Goal: Transaction & Acquisition: Purchase product/service

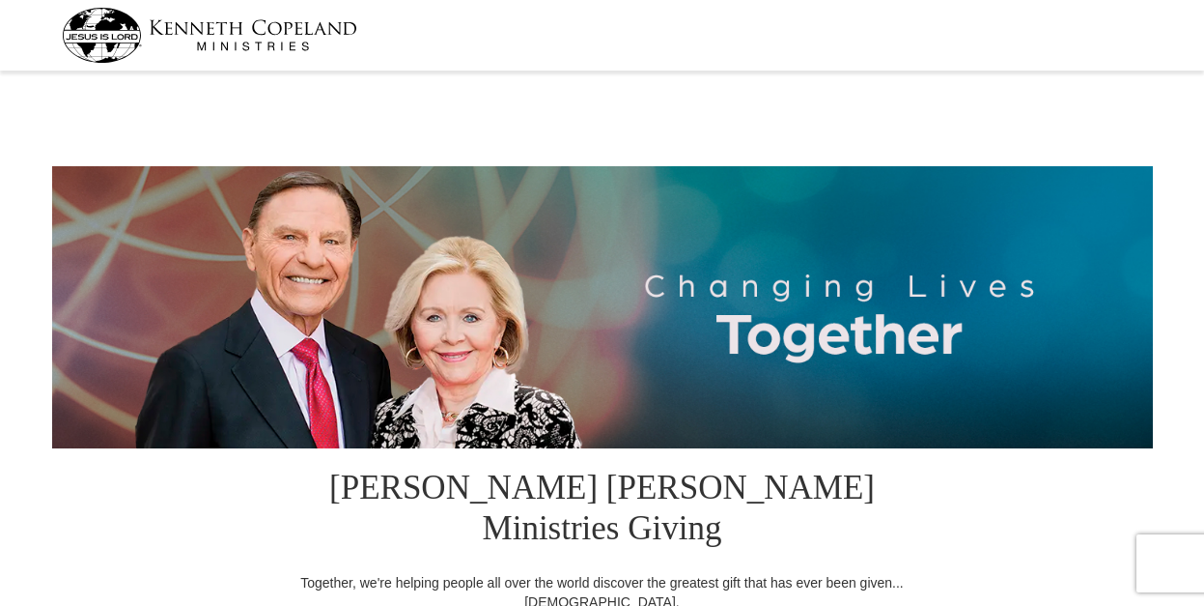
select select "GA"
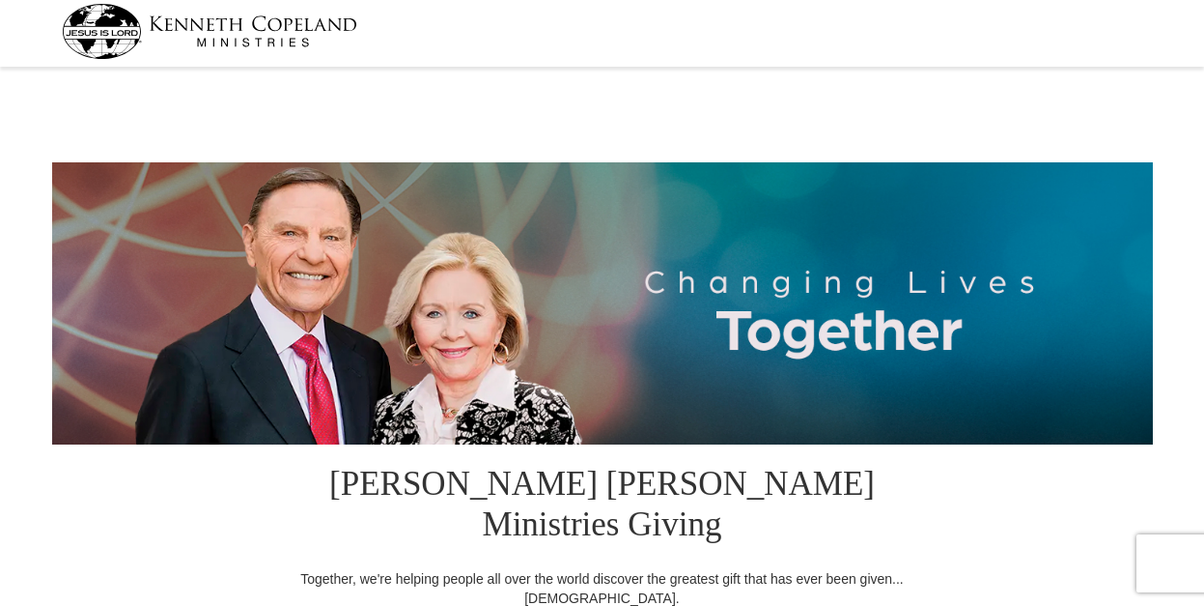
drag, startPoint x: 1208, startPoint y: 88, endPoint x: 1209, endPoint y: 200, distance: 112.0
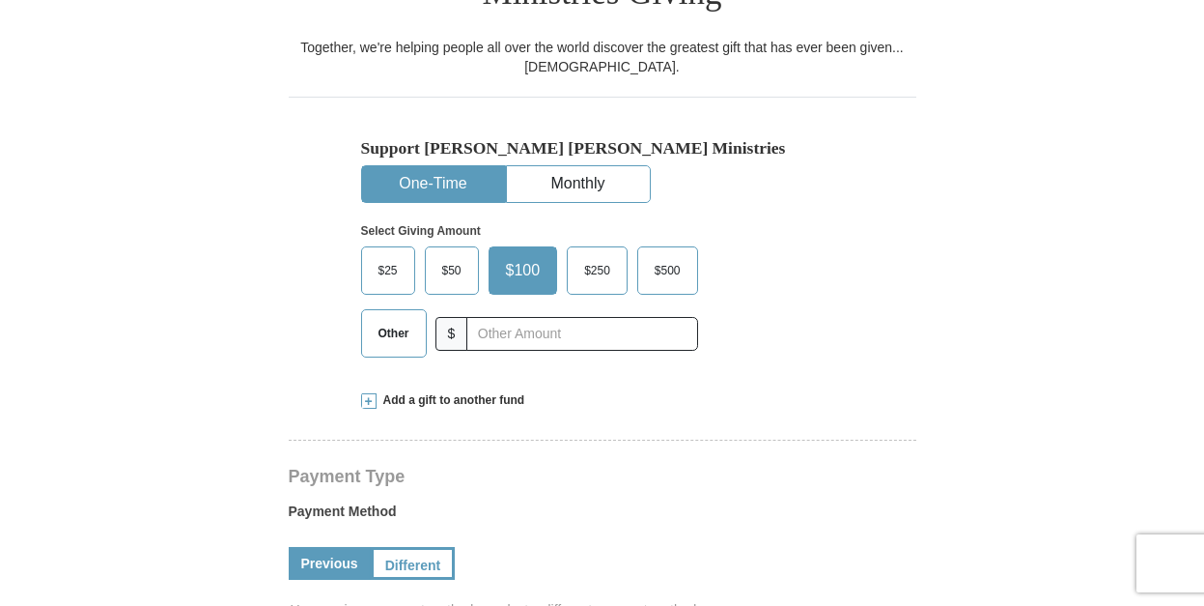
scroll to position [555, 0]
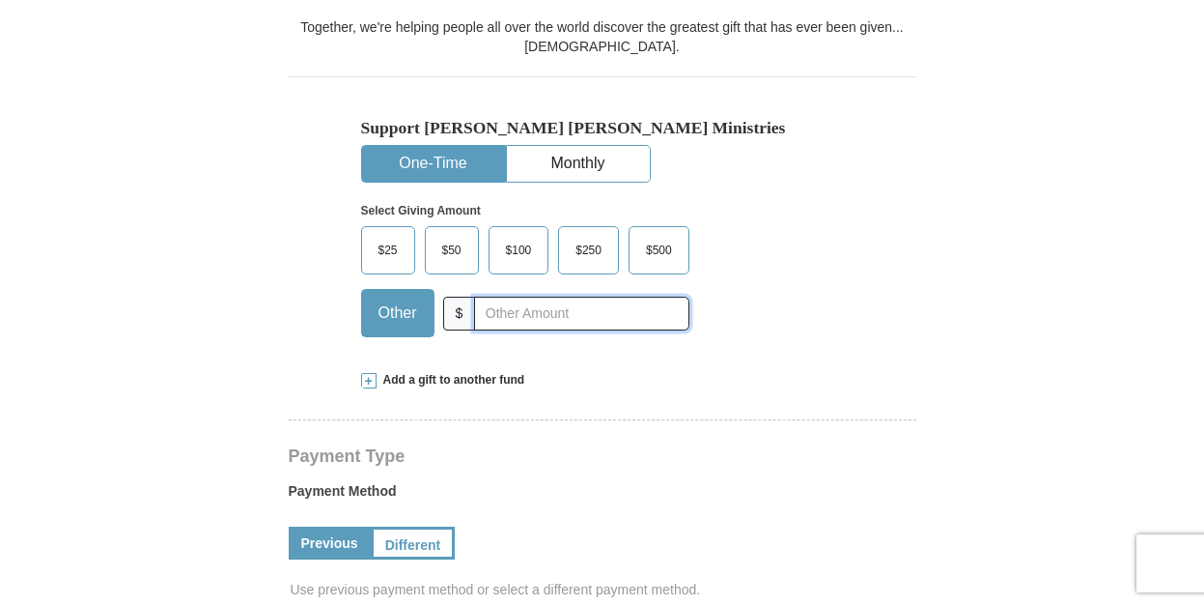
click at [541, 296] on input "text" at bounding box center [581, 313] width 214 height 34
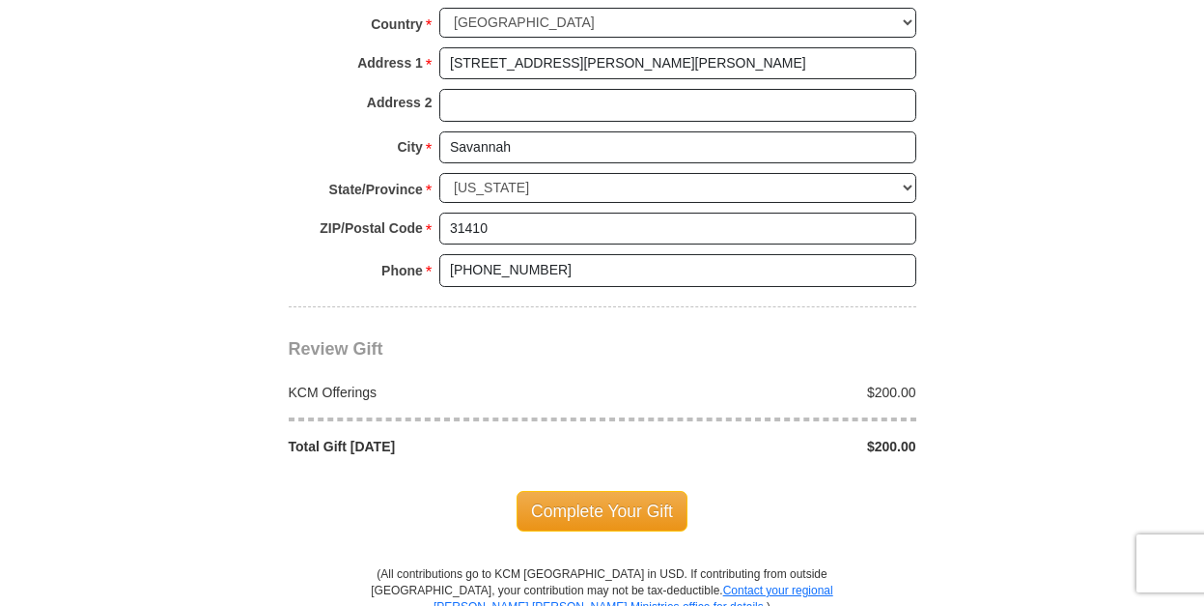
scroll to position [1573, 0]
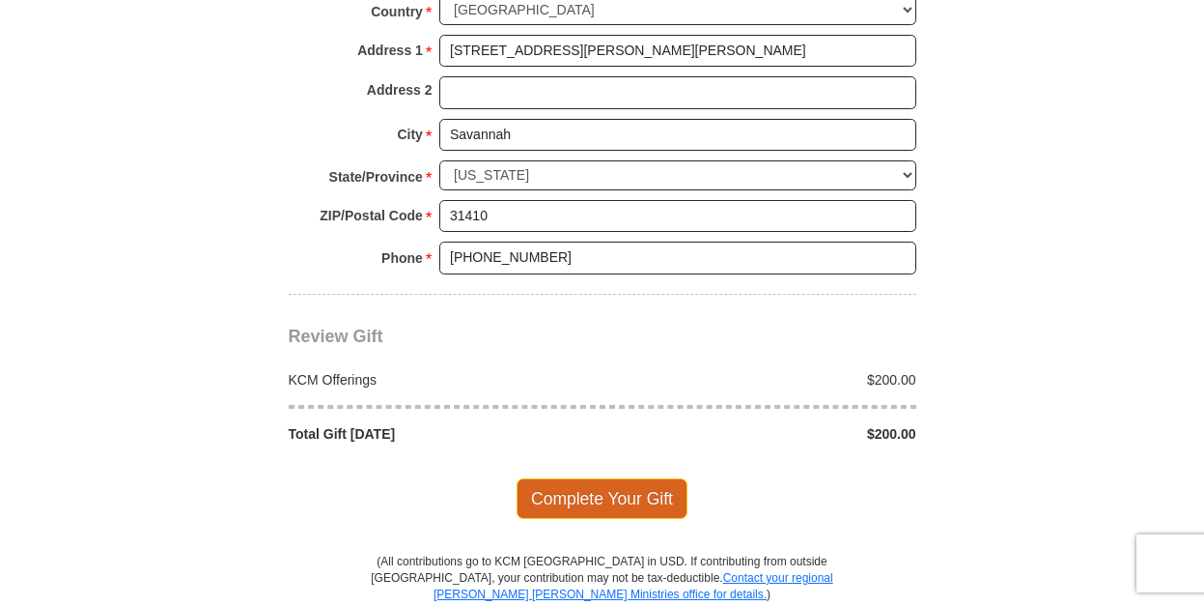
type input "200.00"
click at [609, 478] on span "Complete Your Gift" at bounding box center [602, 498] width 171 height 41
